Goal: Complete application form

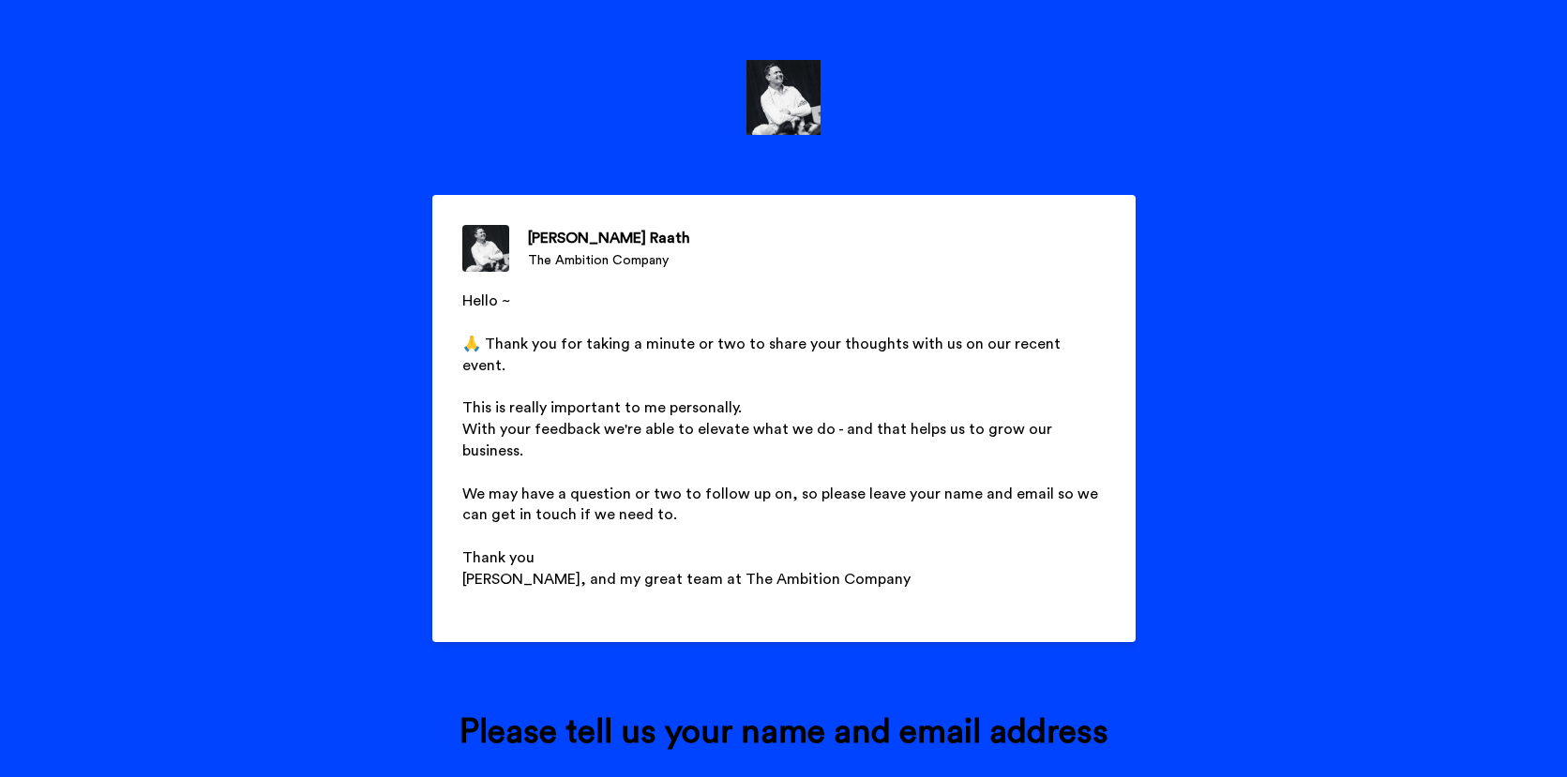
click at [1358, 85] on div "[PERSON_NAME] The Ambition Company Hello ~ ﻿ 🙏 Thank you for taking a minute or…" at bounding box center [783, 388] width 1567 height 777
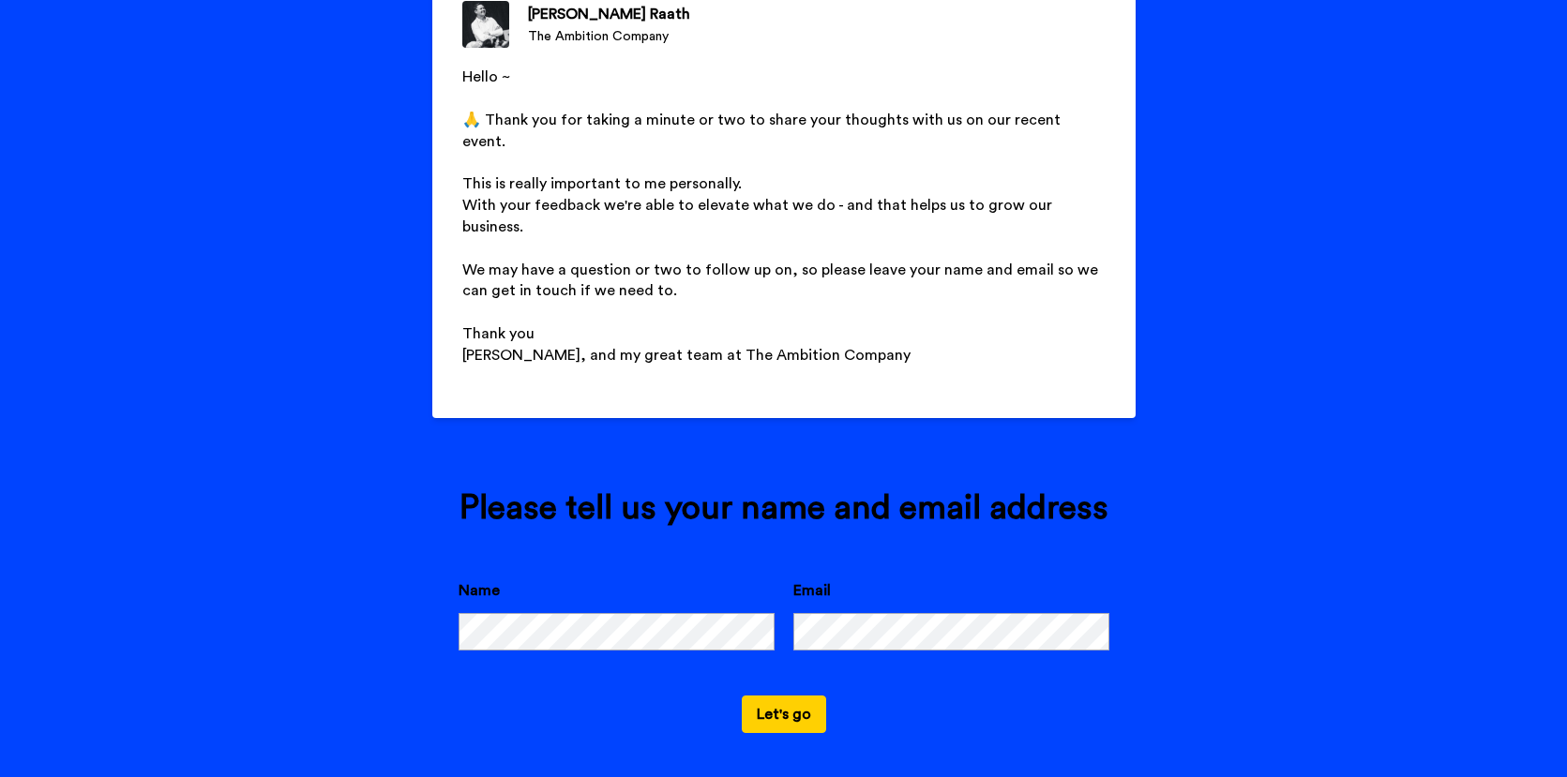
scroll to position [227, 0]
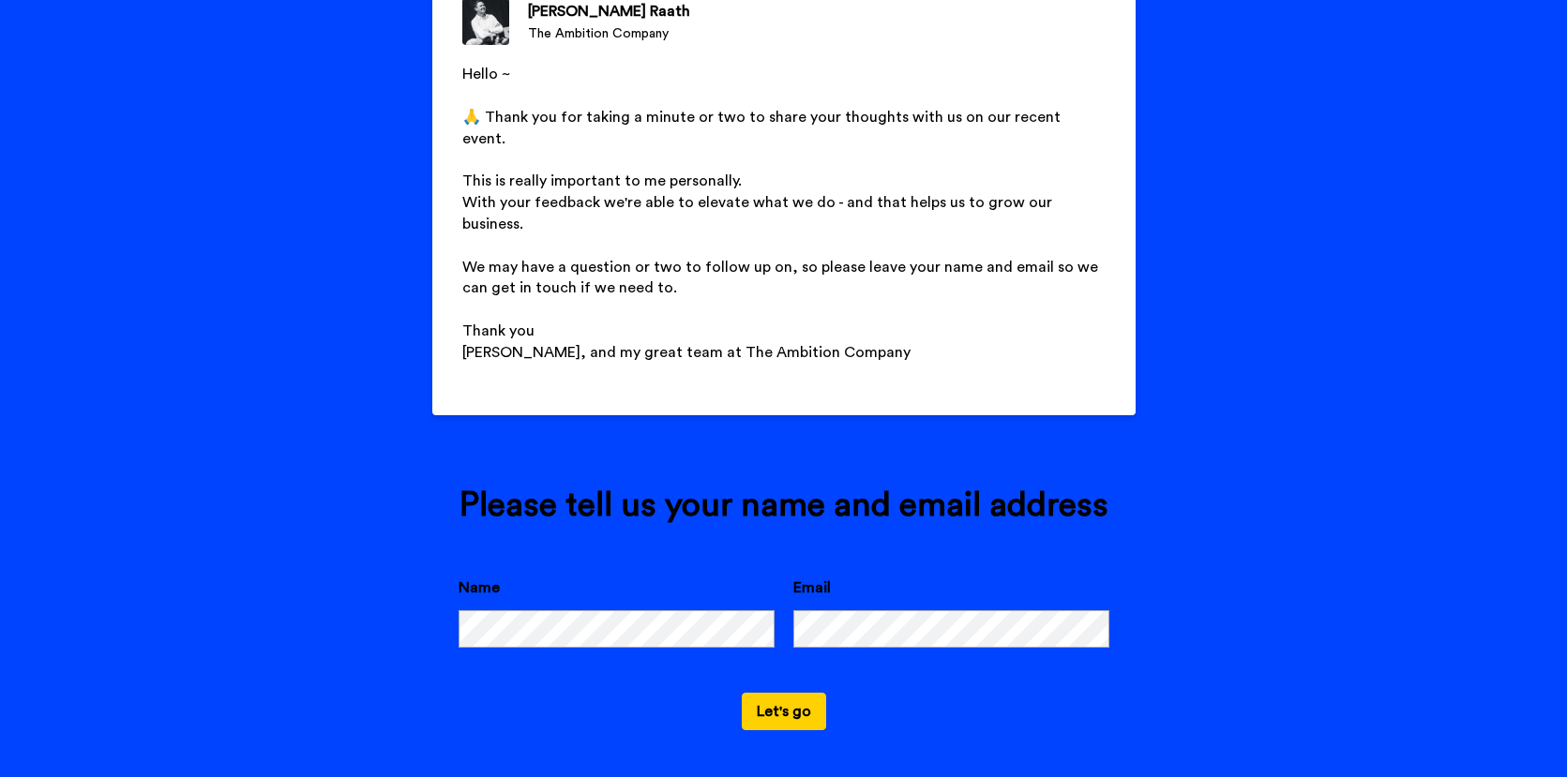
click at [771, 716] on button "Let's go" at bounding box center [784, 711] width 84 height 37
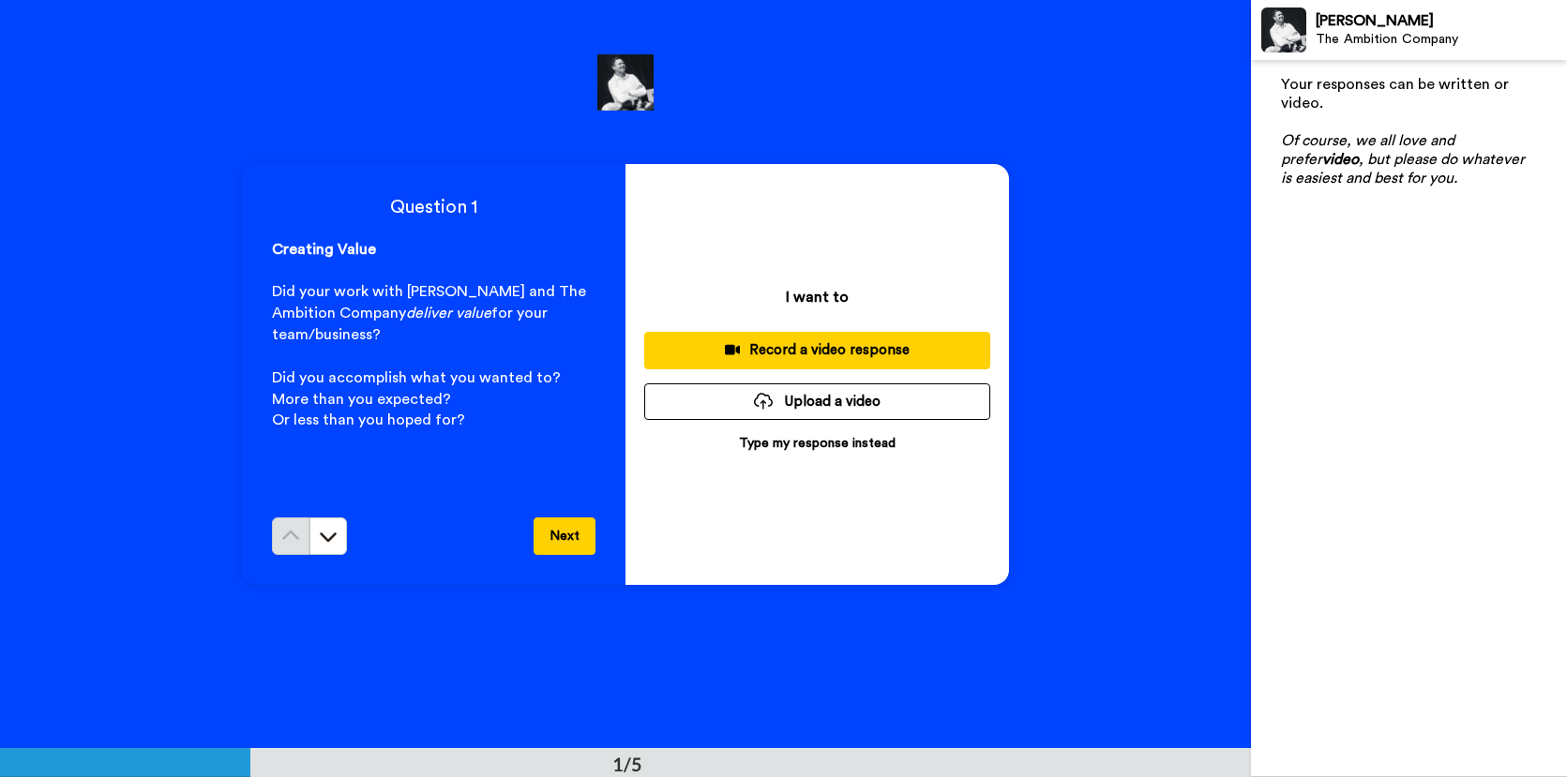
click at [791, 444] on p "Type my response instead" at bounding box center [817, 443] width 157 height 19
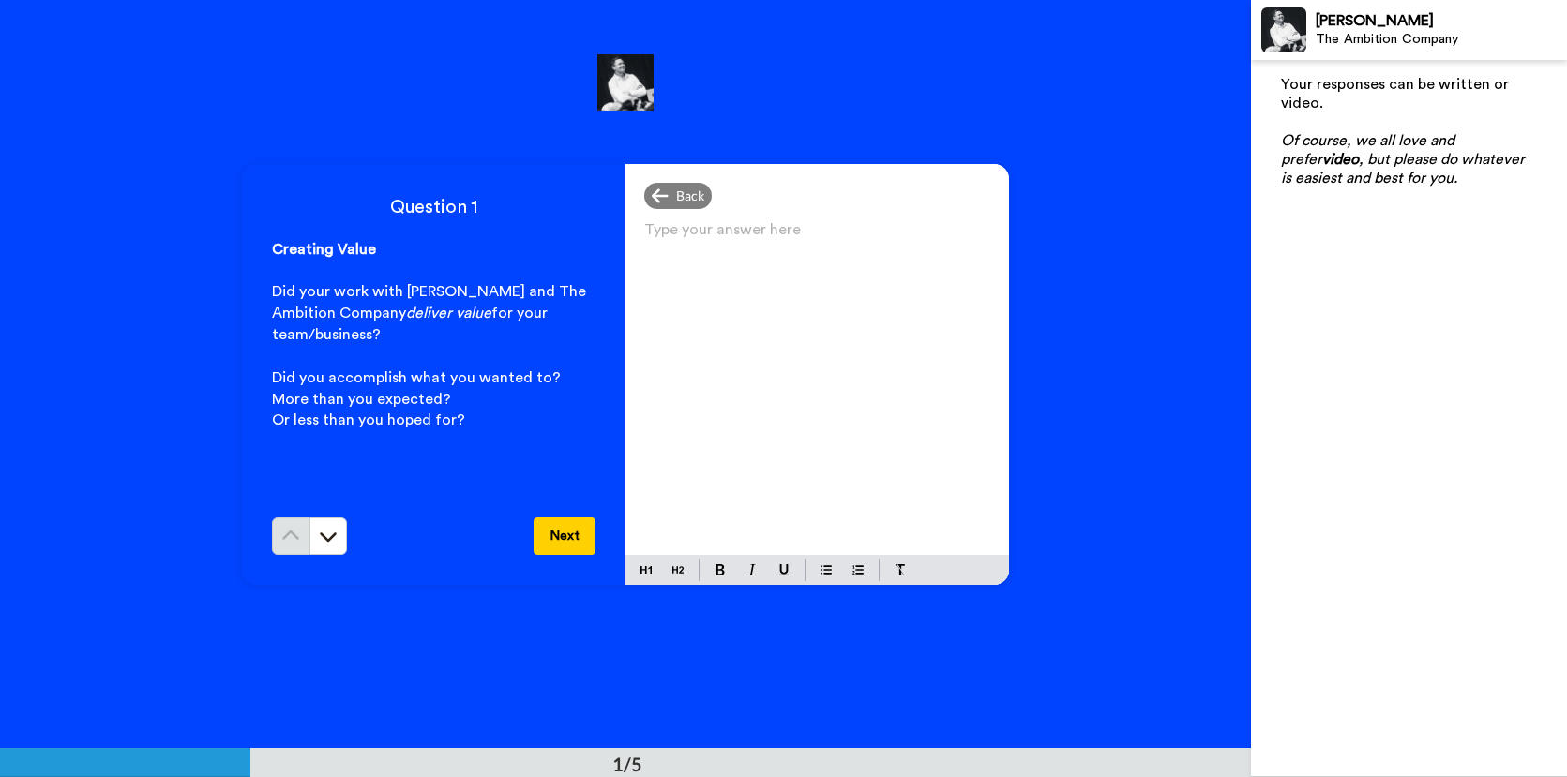
click at [683, 265] on div "Type your answer here ﻿" at bounding box center [816, 386] width 383 height 338
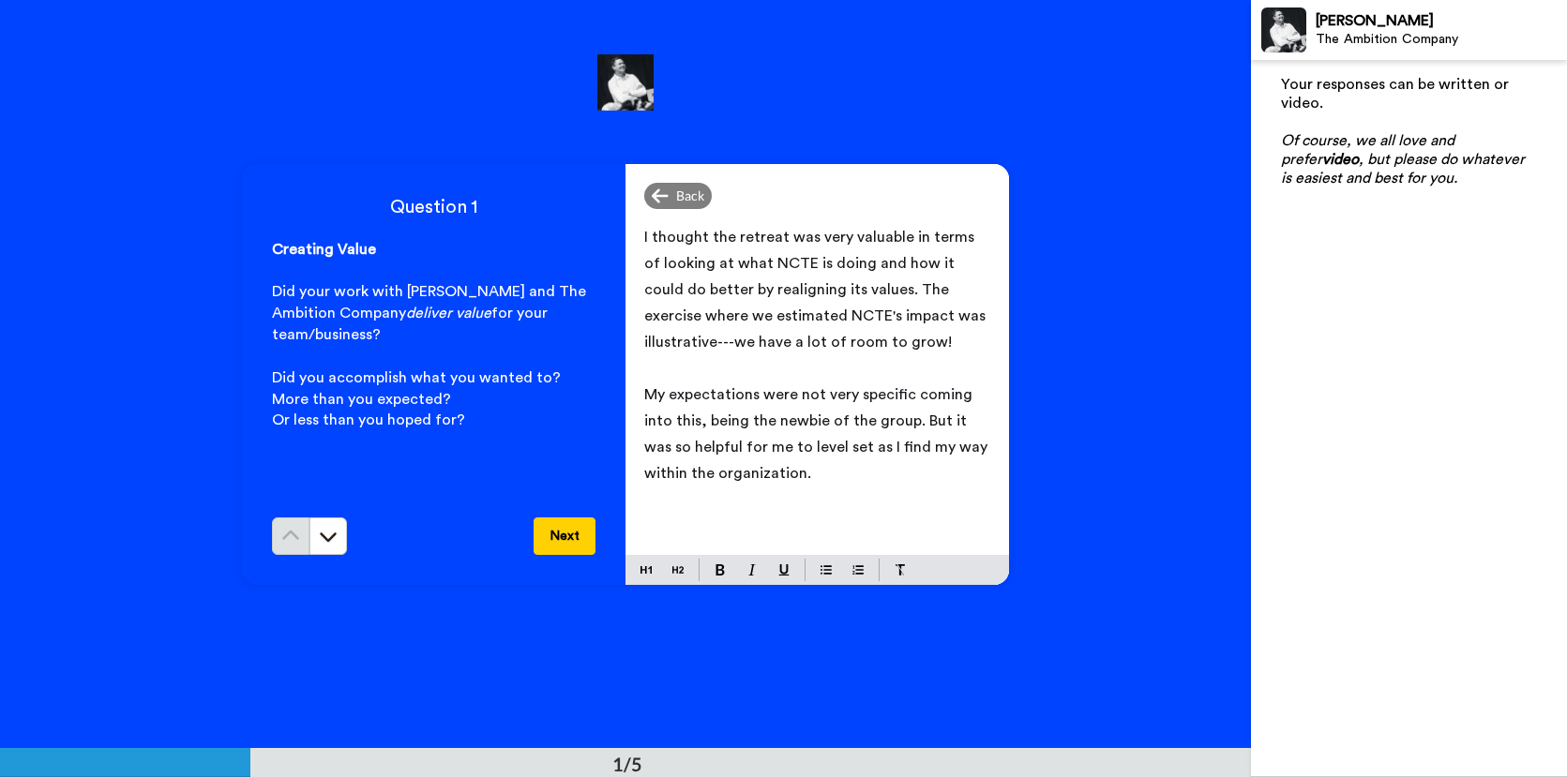
click at [562, 540] on button "Next" at bounding box center [564, 535] width 62 height 37
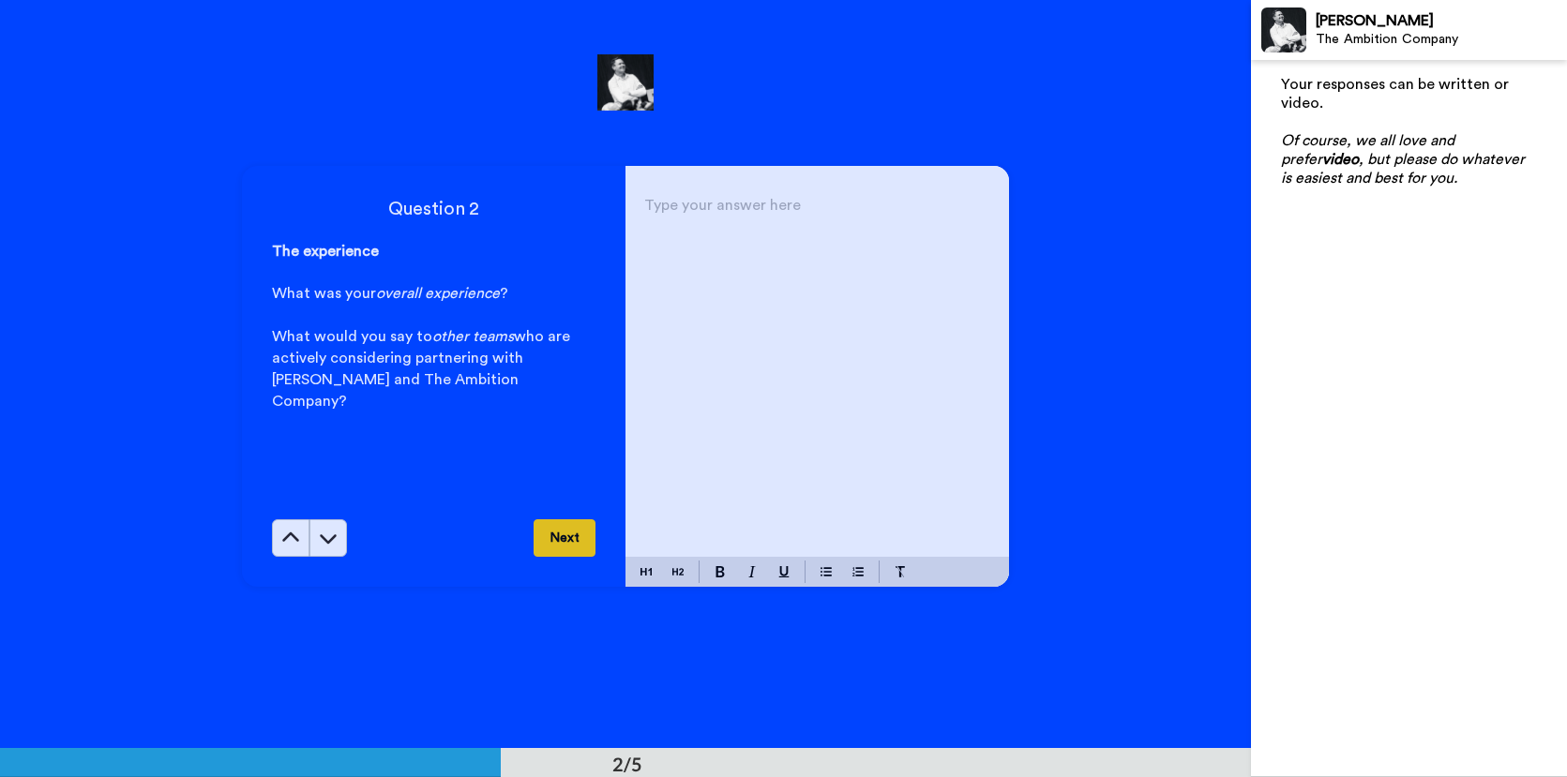
scroll to position [748, 0]
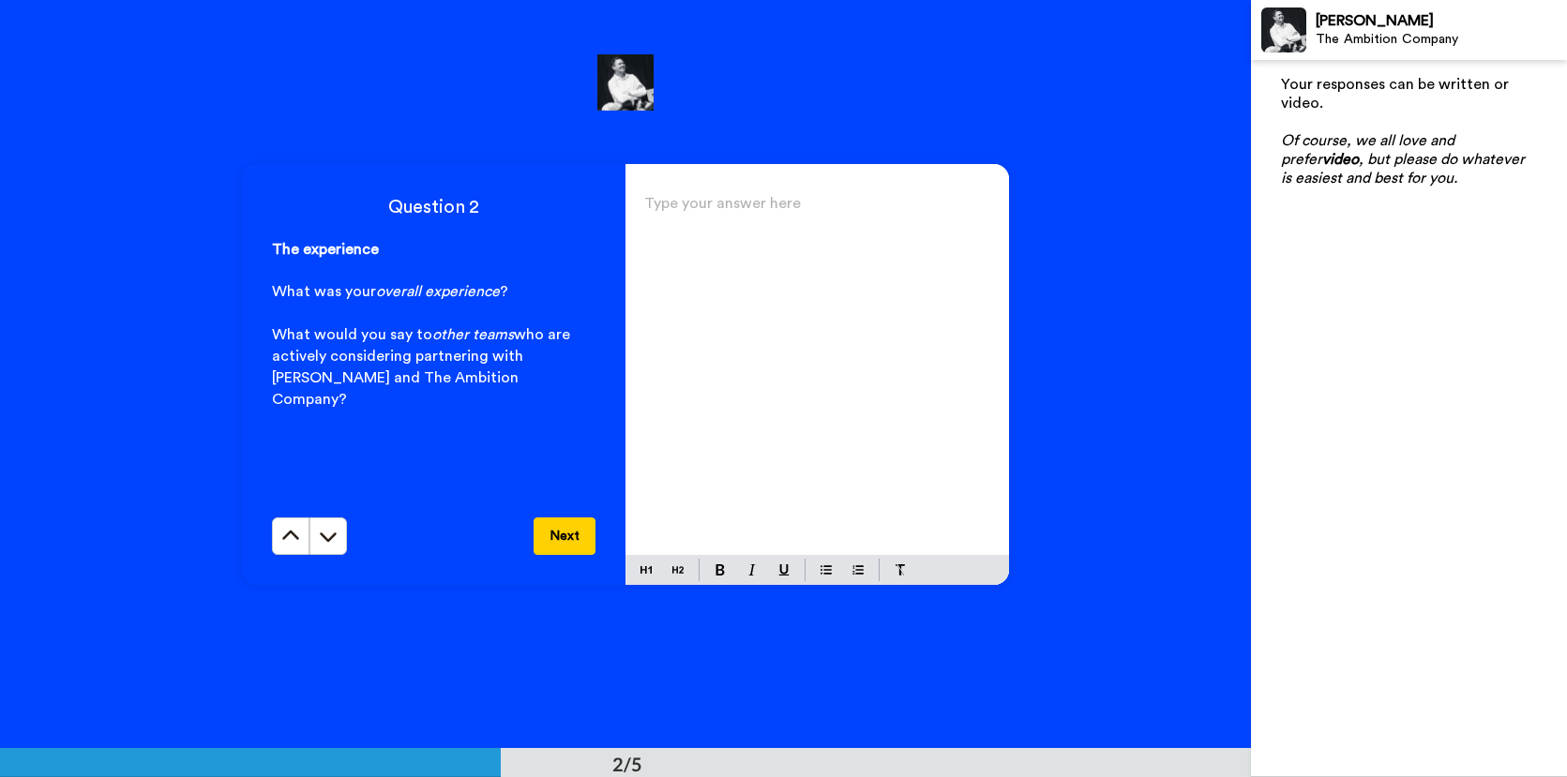
drag, startPoint x: 784, startPoint y: 376, endPoint x: 773, endPoint y: 376, distance: 10.3
click at [780, 376] on div "Type your answer here ﻿" at bounding box center [816, 372] width 383 height 365
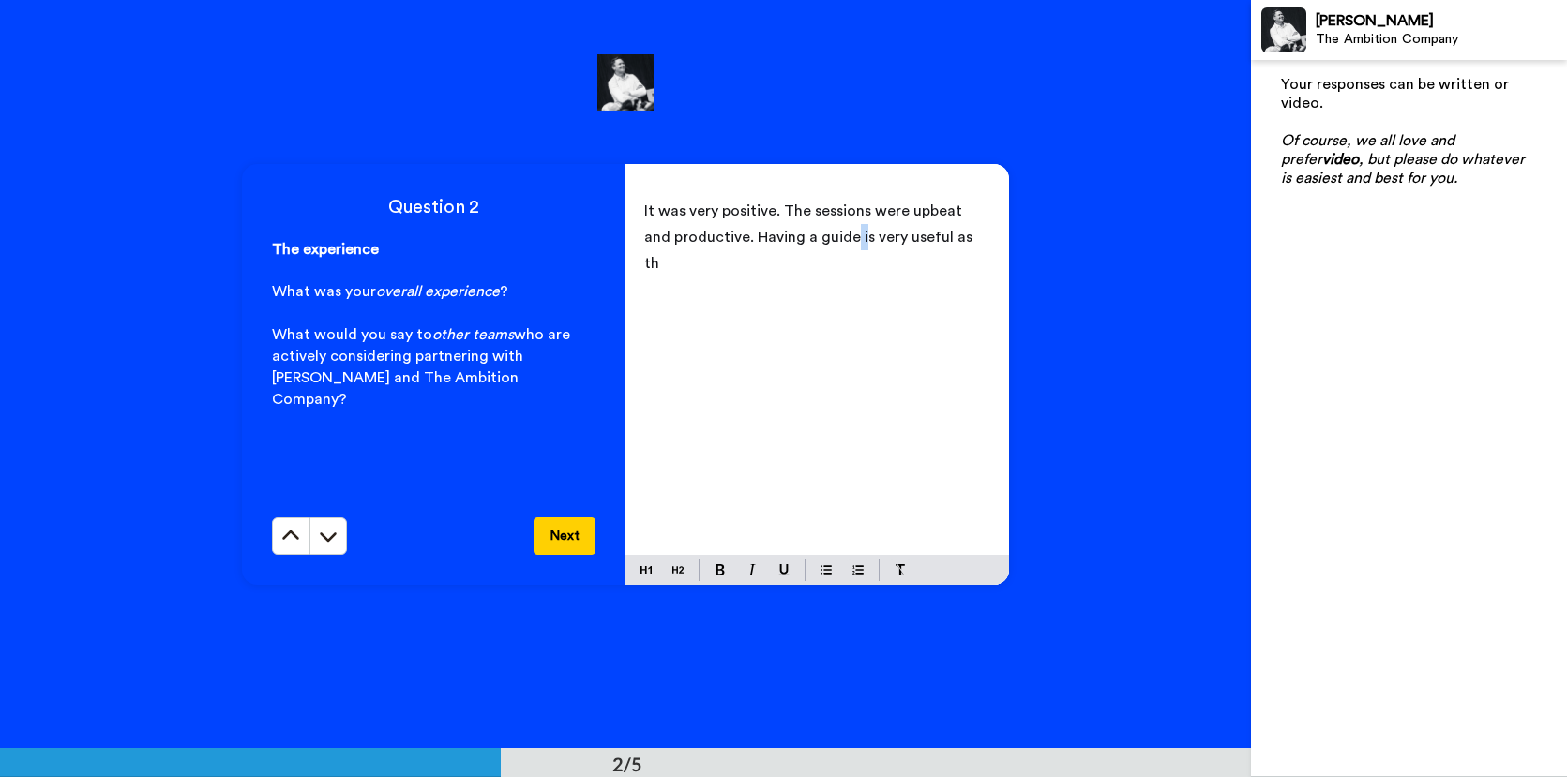
click at [826, 241] on span "It was very positive. The sessions were upbeat and productive. Having a guide i…" at bounding box center [810, 236] width 332 height 67
click at [974, 243] on p "It was very positive. The sessions were upbeat and productive. Having a guide w…" at bounding box center [817, 237] width 346 height 79
drag, startPoint x: 707, startPoint y: 262, endPoint x: 683, endPoint y: 266, distance: 23.7
click at [683, 266] on span "It was very positive. The sessions were upbeat and productive. Having a guide w…" at bounding box center [818, 236] width 349 height 67
click at [891, 262] on p "It was very positive. The sessions were upbeat and productive. Having a guide w…" at bounding box center [817, 237] width 346 height 79
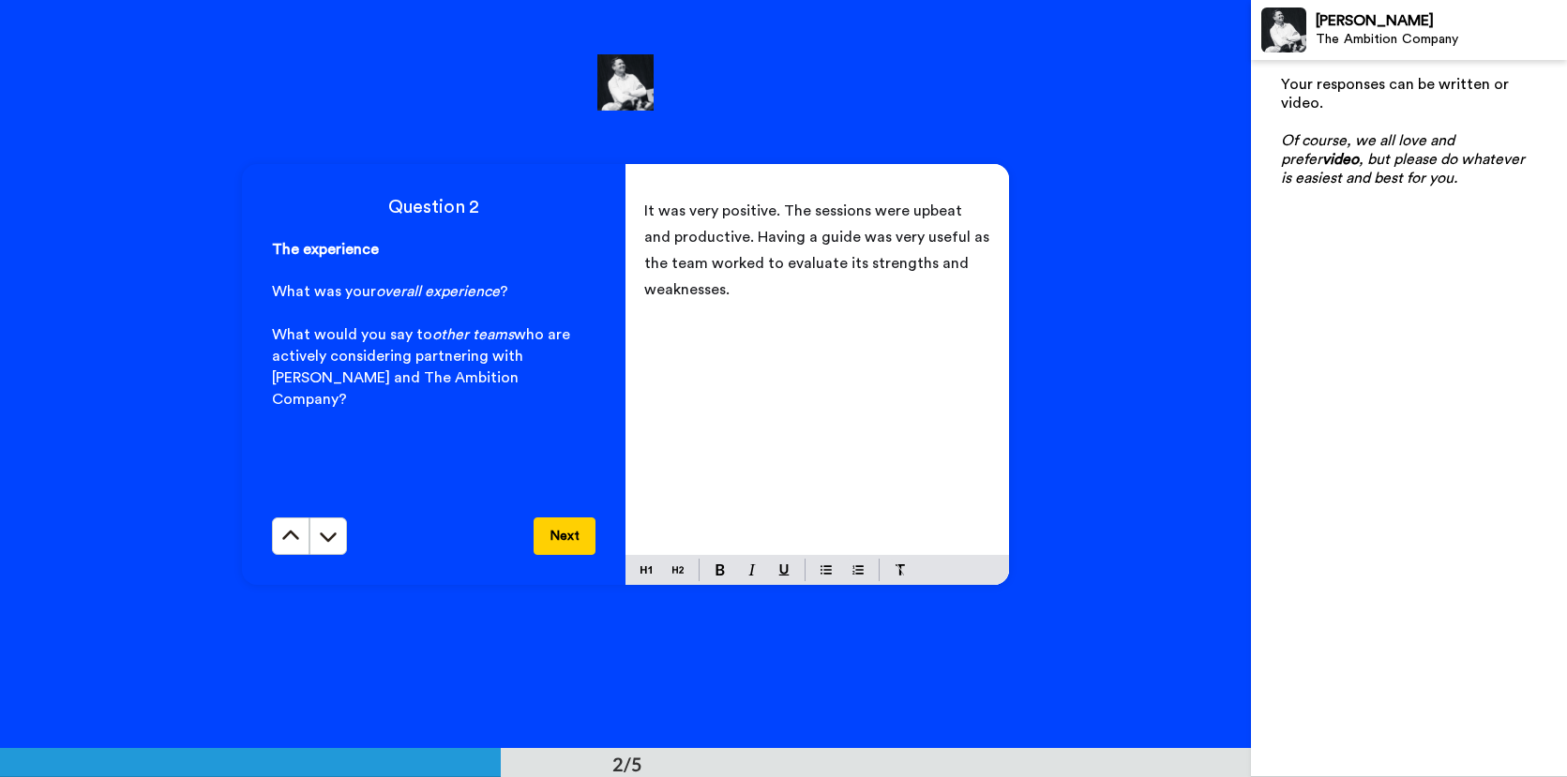
click at [564, 545] on button "Next" at bounding box center [564, 535] width 62 height 37
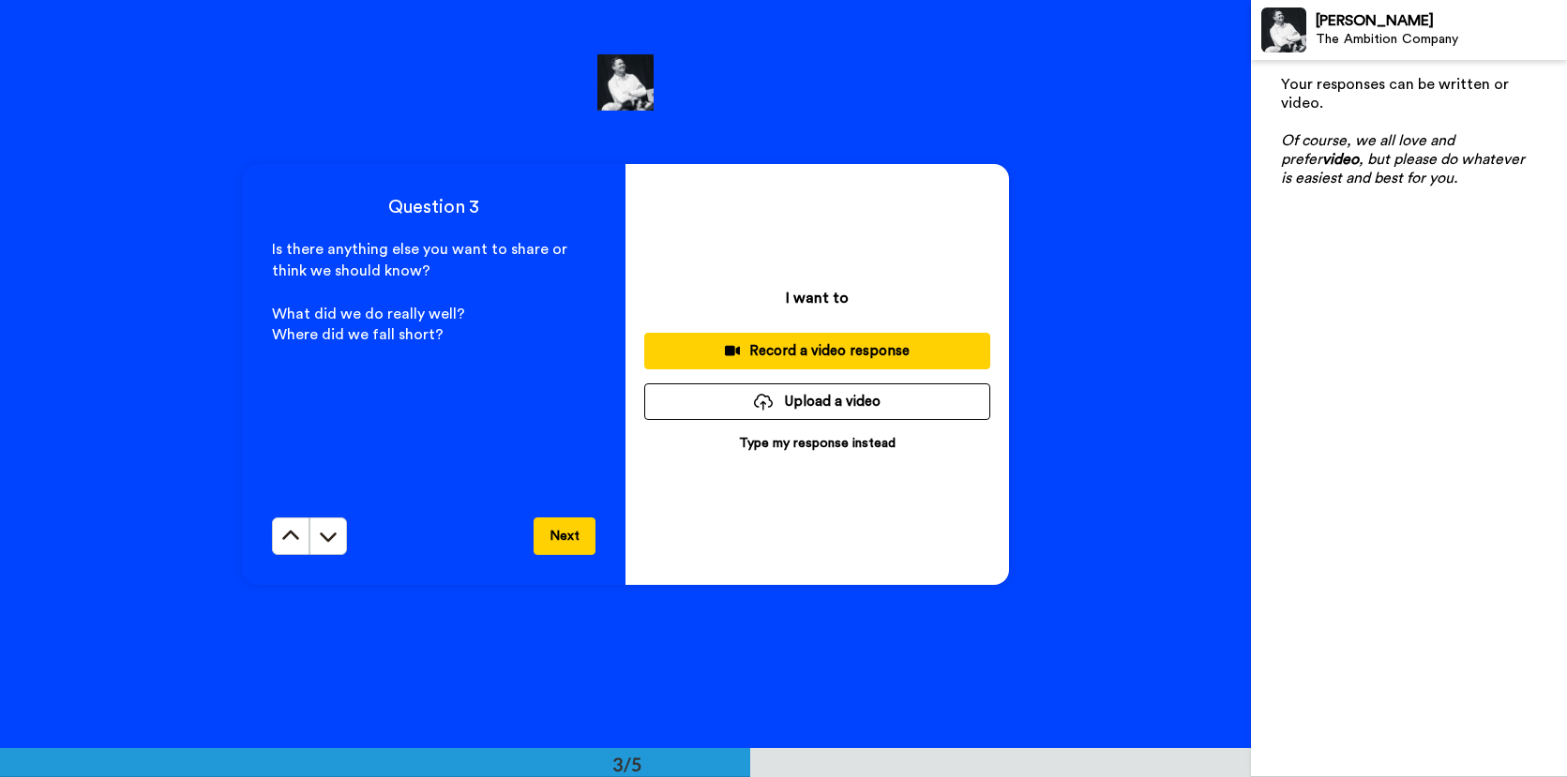
scroll to position [1494, 0]
click at [821, 444] on p "Type my response instead" at bounding box center [817, 442] width 157 height 19
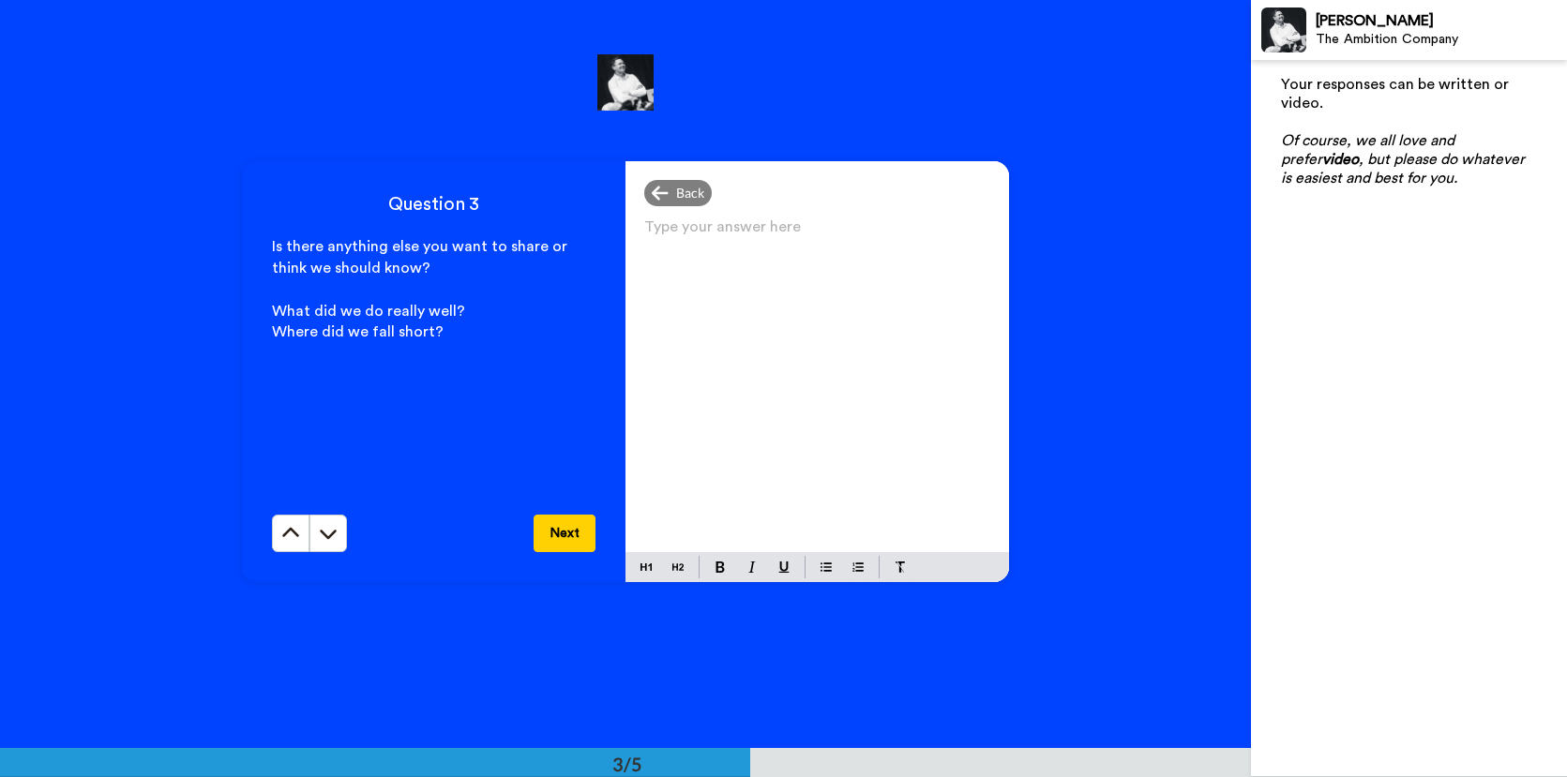
scroll to position [1501, 0]
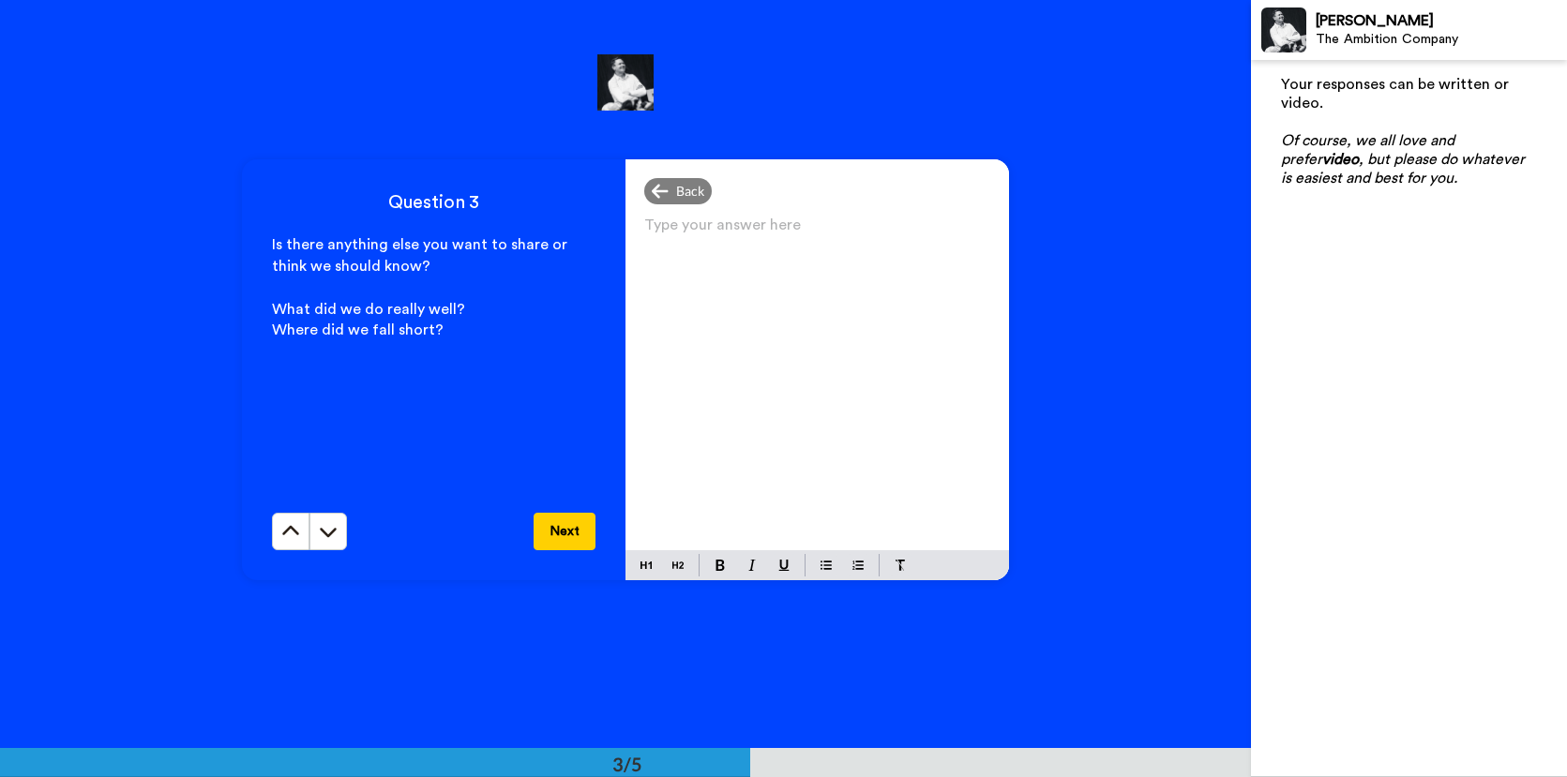
click at [670, 242] on p "Type your answer here ﻿" at bounding box center [817, 232] width 346 height 26
click at [712, 236] on span "The placemat is a very us" at bounding box center [731, 232] width 174 height 15
click at [832, 237] on p "The place mat is a very us" at bounding box center [817, 232] width 346 height 26
drag, startPoint x: 880, startPoint y: 235, endPoint x: 885, endPoint y: 249, distance: 14.8
click at [881, 241] on p "The place mat is a very useful guide (and thanks for choosing nice paper to wri…" at bounding box center [817, 245] width 346 height 52
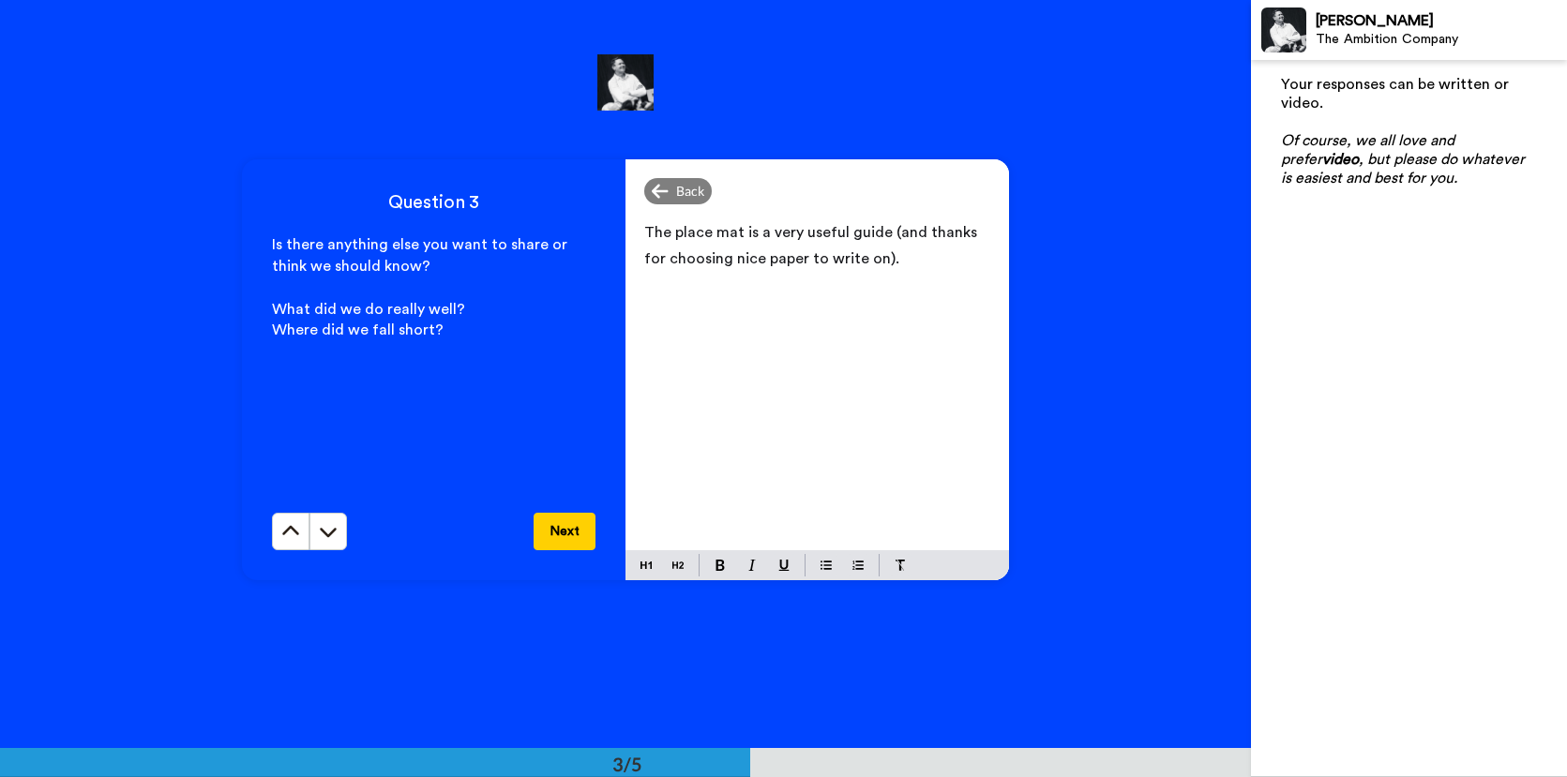
click at [889, 234] on span "The place mat is a very useful guide (and thanks for choosing nice paper to wri…" at bounding box center [812, 245] width 337 height 41
click at [832, 260] on span "The place mat is a very useful guide so we could see the arc of the conversaton…" at bounding box center [813, 258] width 339 height 67
click at [887, 324] on p "﻿" at bounding box center [817, 337] width 346 height 26
click at [897, 292] on p "The place mat is a very useful guide so we could see the arc of the conversatio…" at bounding box center [817, 258] width 346 height 79
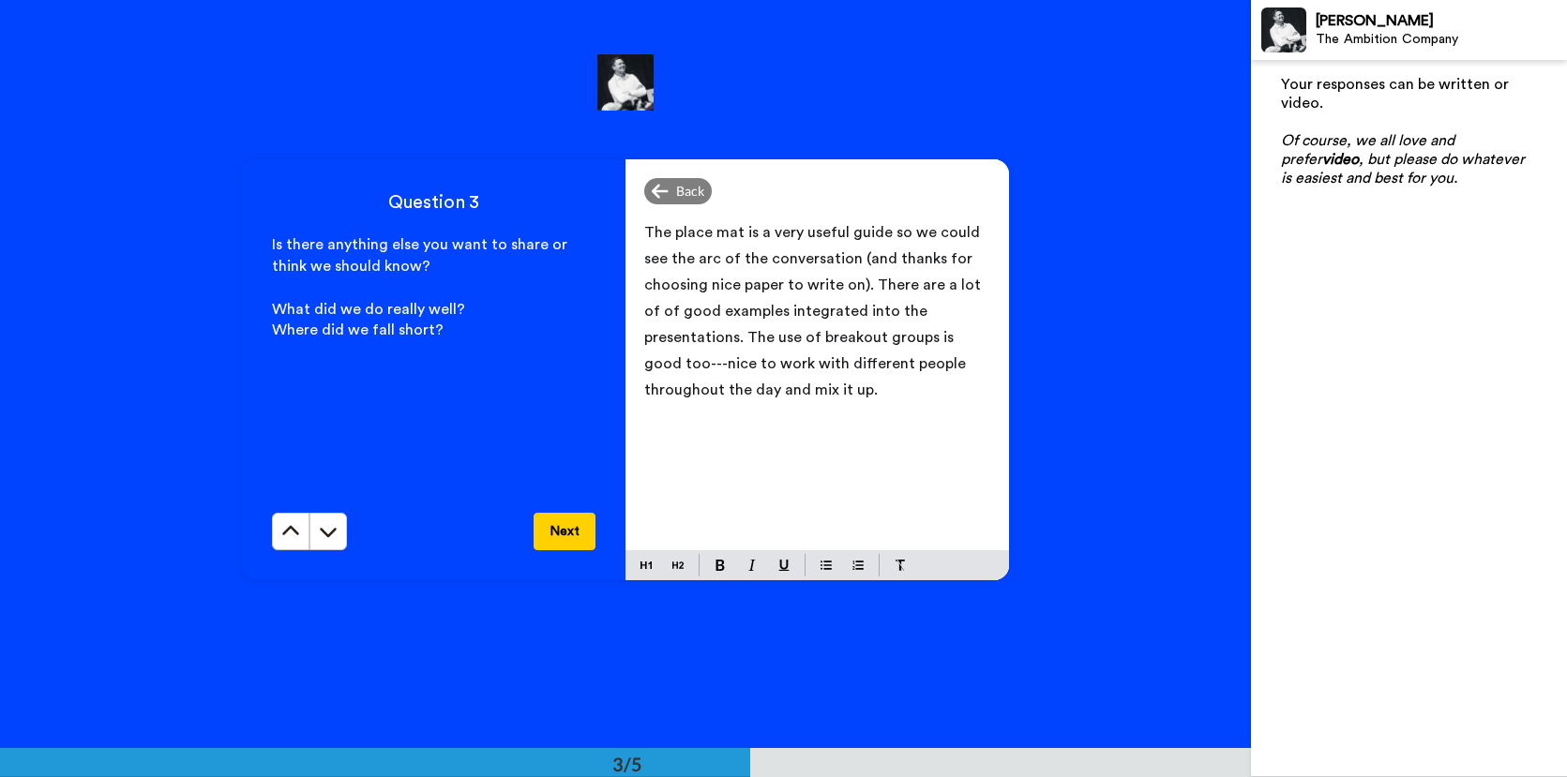
click at [564, 539] on button "Next" at bounding box center [564, 531] width 62 height 37
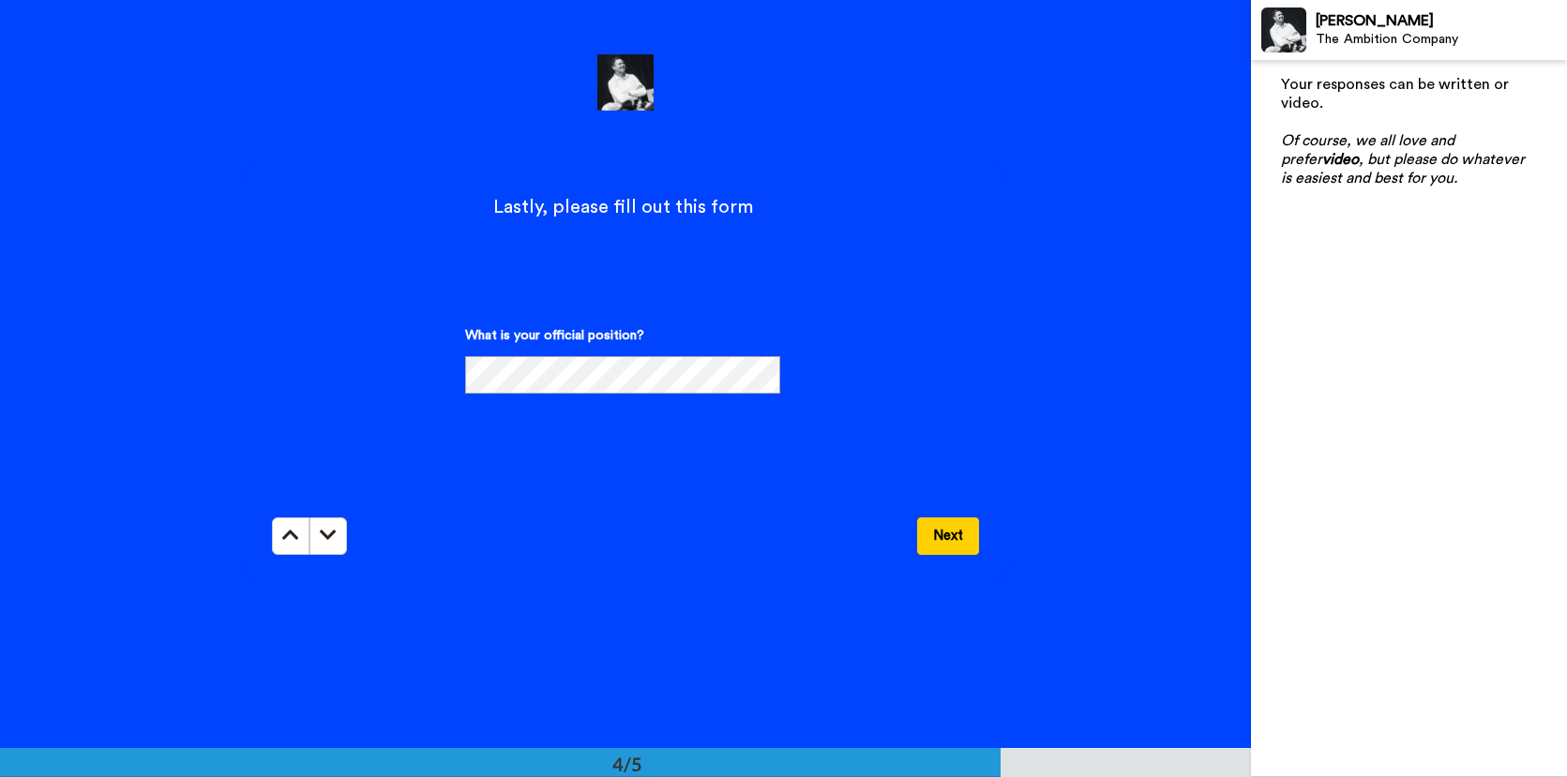
scroll to position [2232, 0]
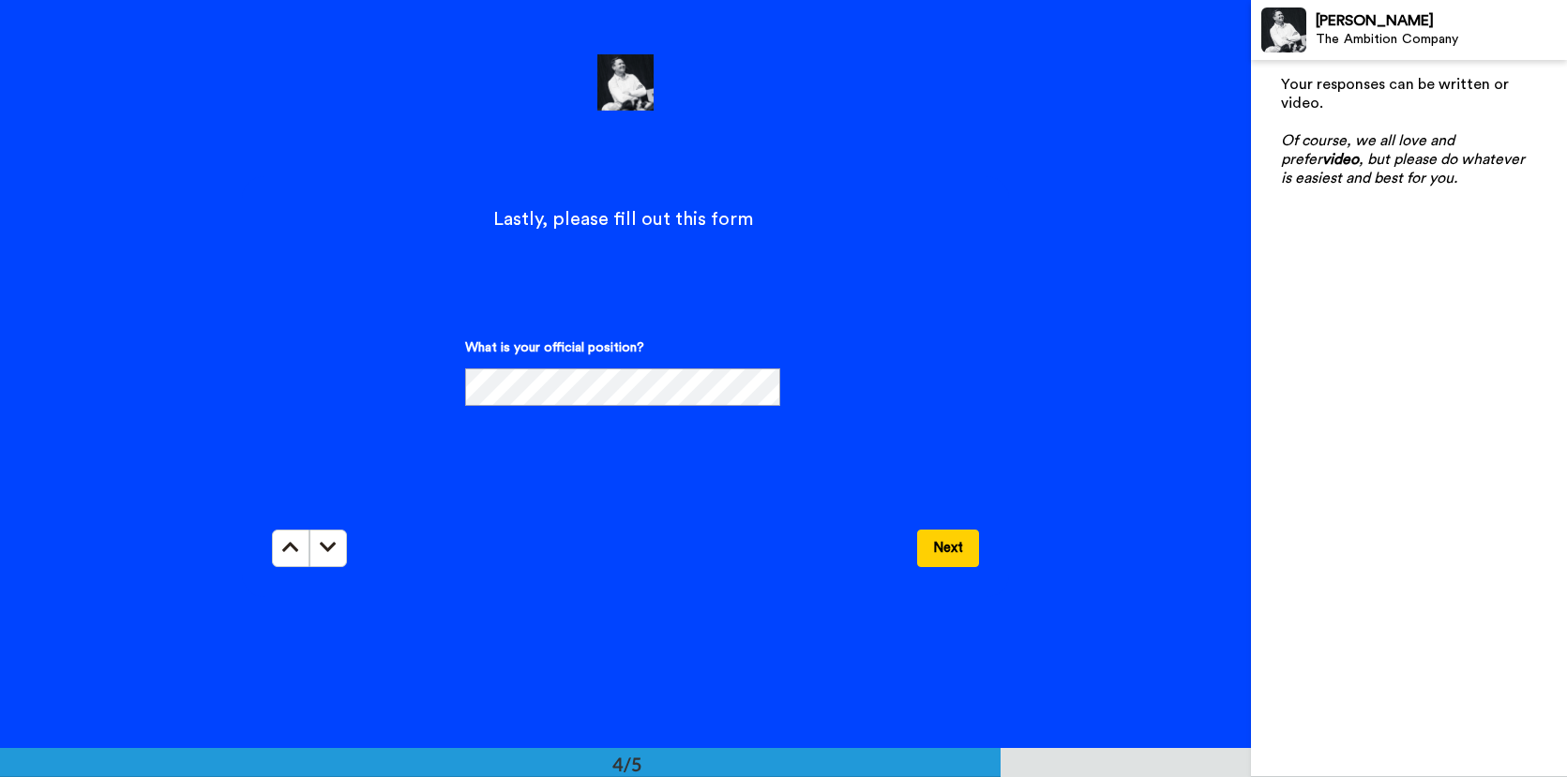
click at [950, 549] on button "Next" at bounding box center [948, 548] width 62 height 37
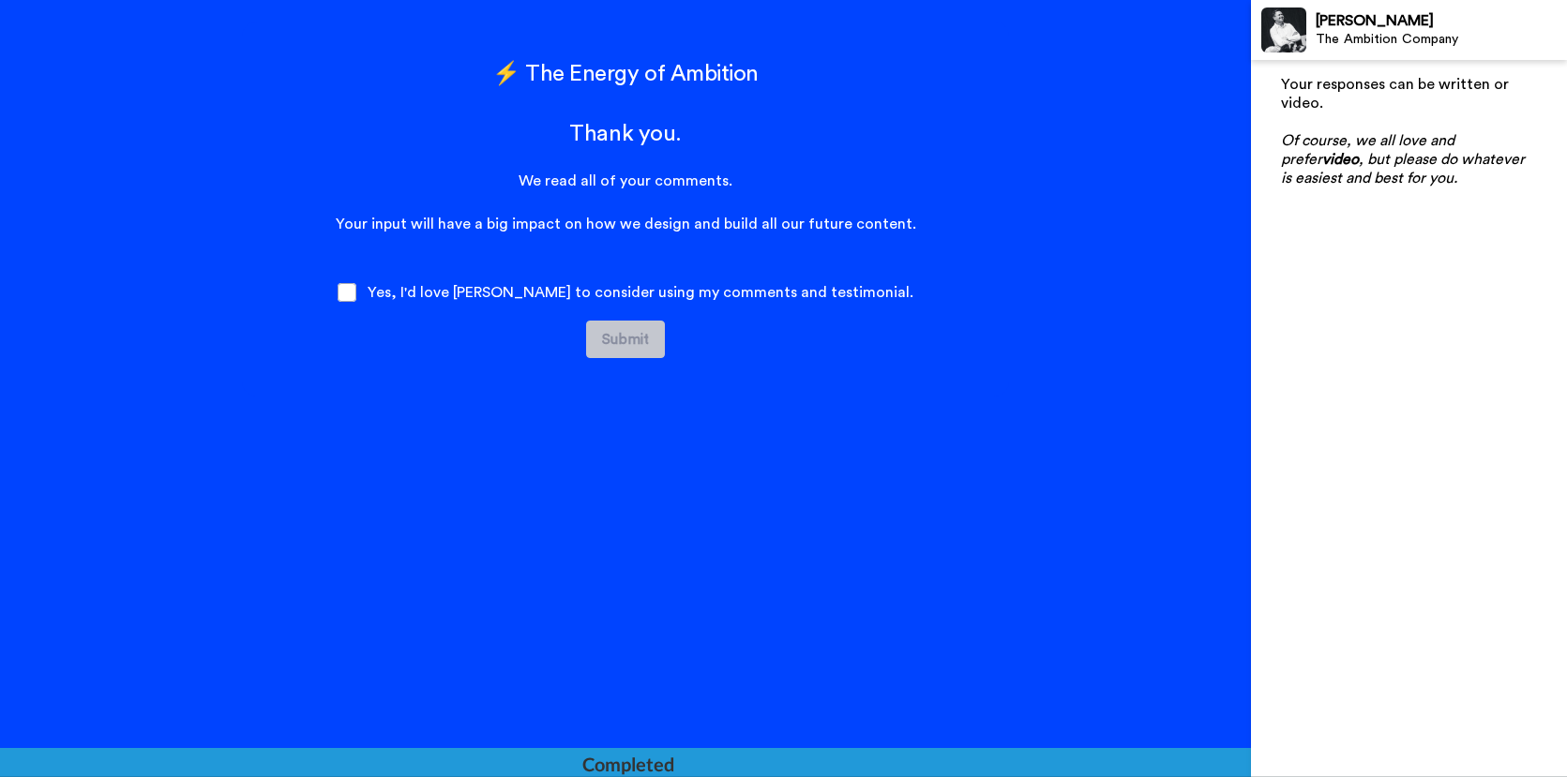
scroll to position [2984, 0]
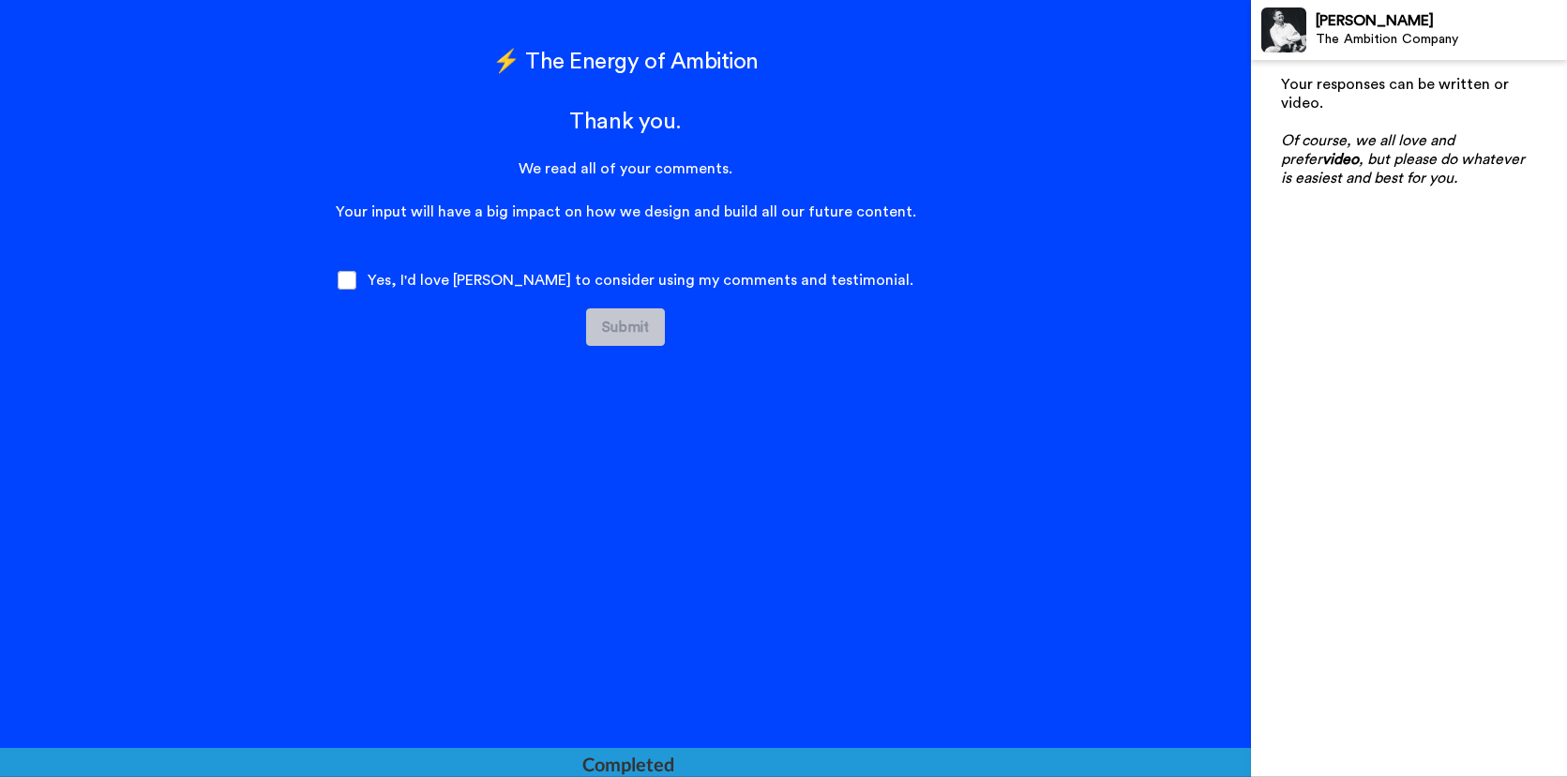
drag, startPoint x: 393, startPoint y: 282, endPoint x: 420, endPoint y: 289, distance: 28.0
click at [356, 283] on span at bounding box center [346, 280] width 19 height 19
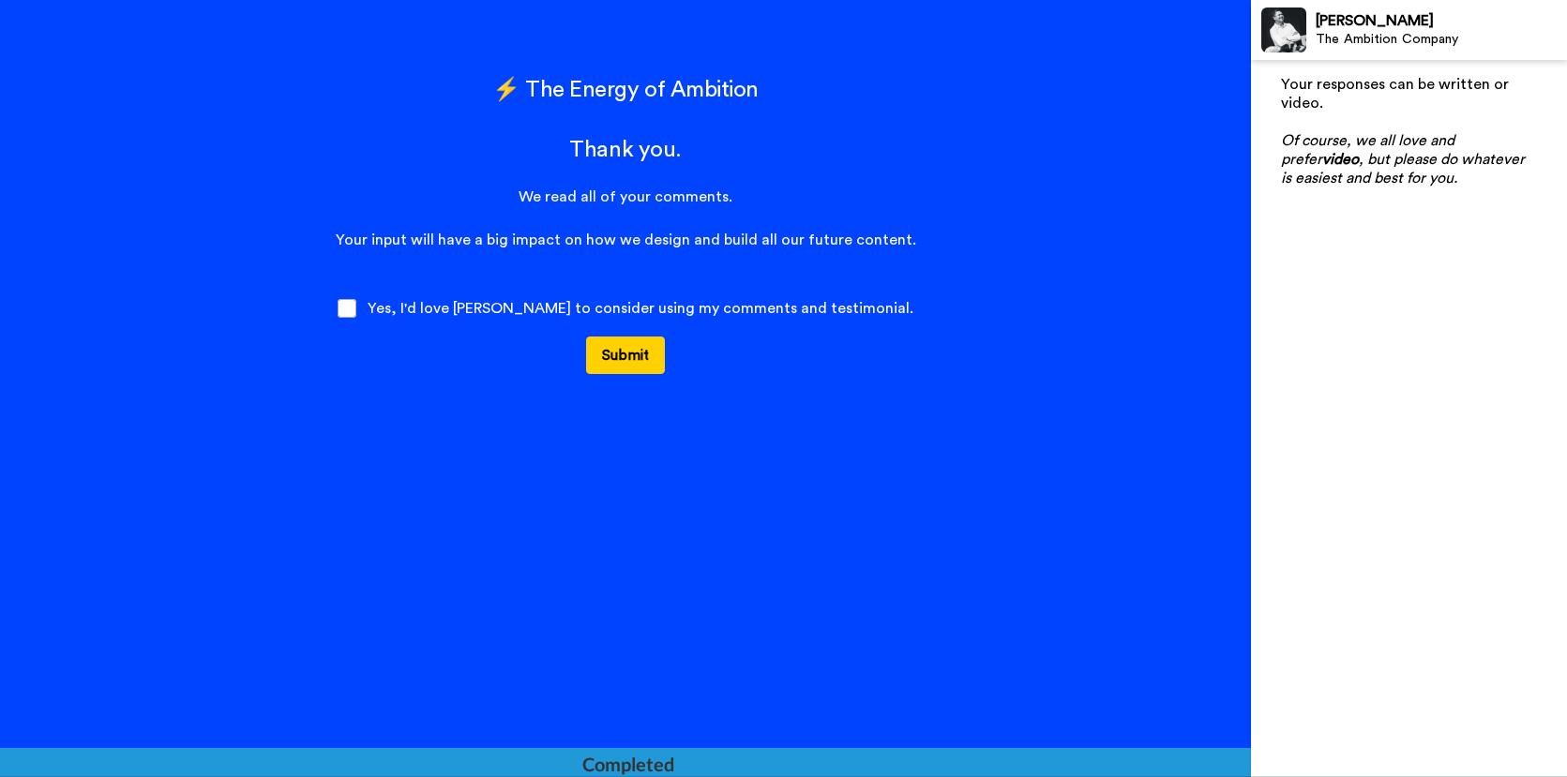
scroll to position [2939, 0]
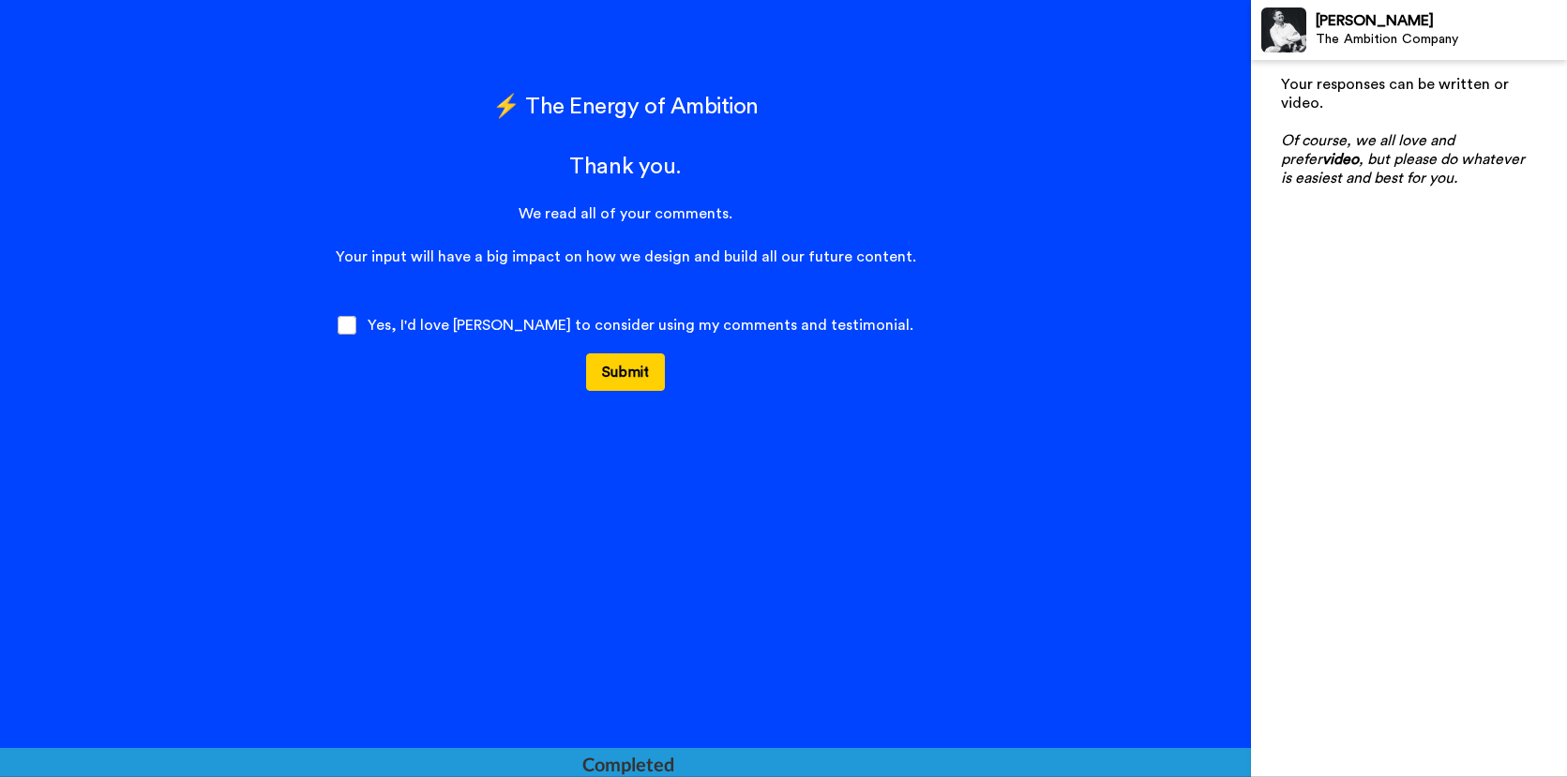
click at [647, 367] on button "Submit" at bounding box center [625, 371] width 79 height 37
